Goal: Information Seeking & Learning: Learn about a topic

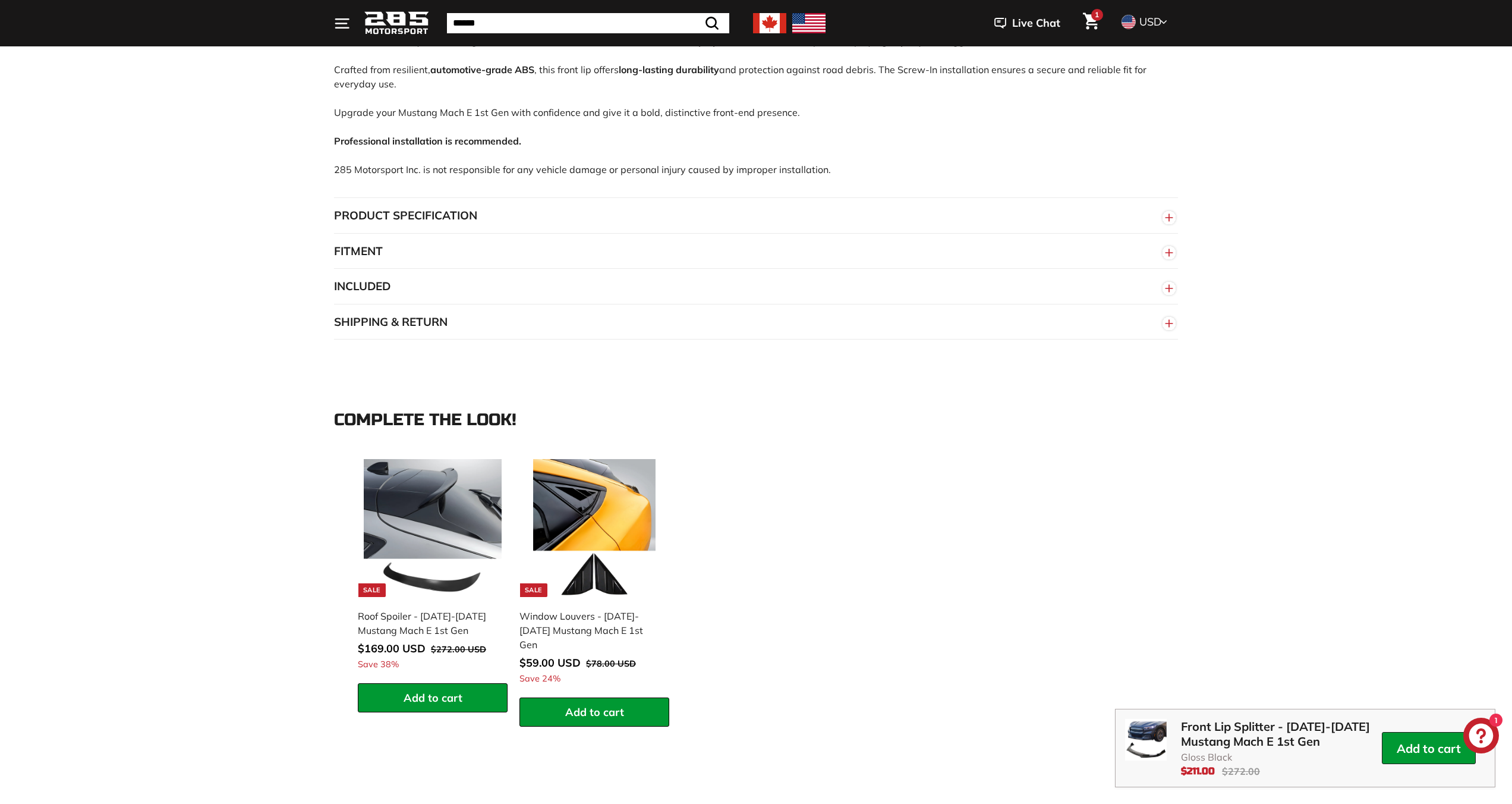
scroll to position [1607, 0]
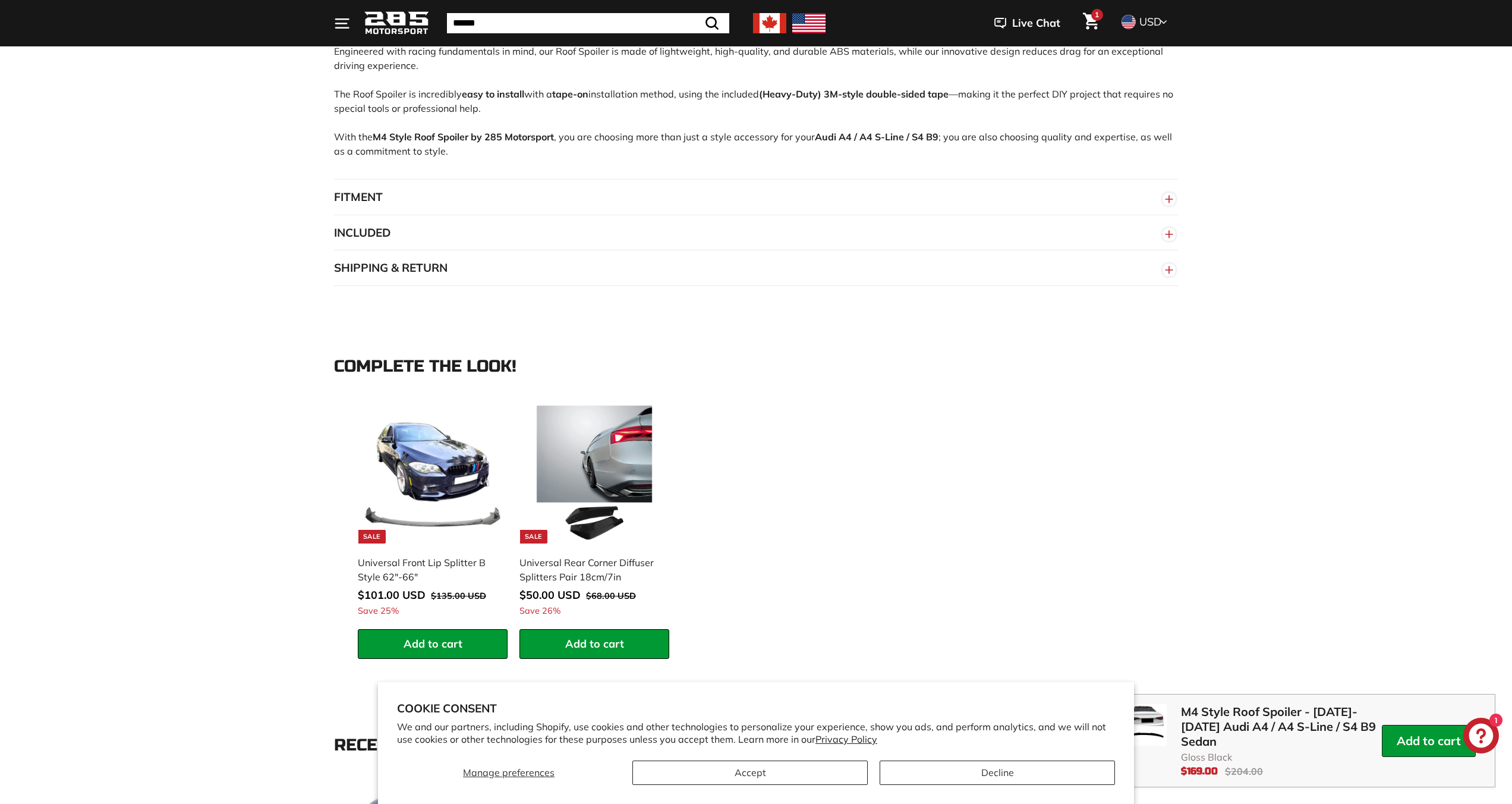
scroll to position [1607, 0]
